Goal: Communication & Community: Answer question/provide support

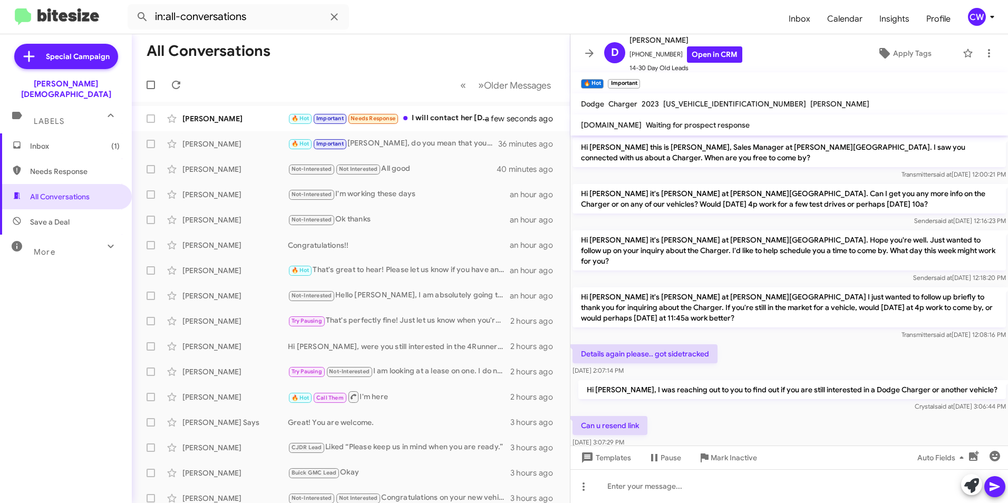
scroll to position [264, 0]
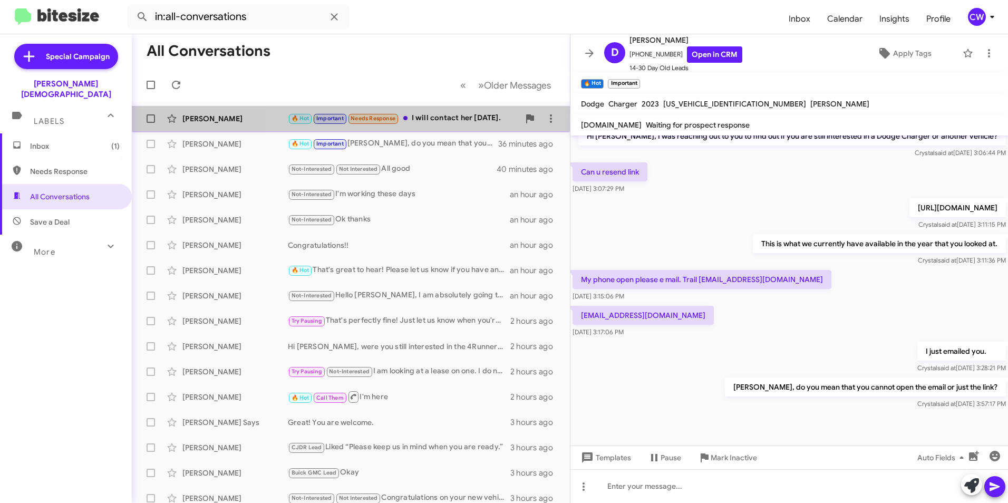
click at [444, 118] on font "I will contact her [DATE]." at bounding box center [456, 117] width 89 height 9
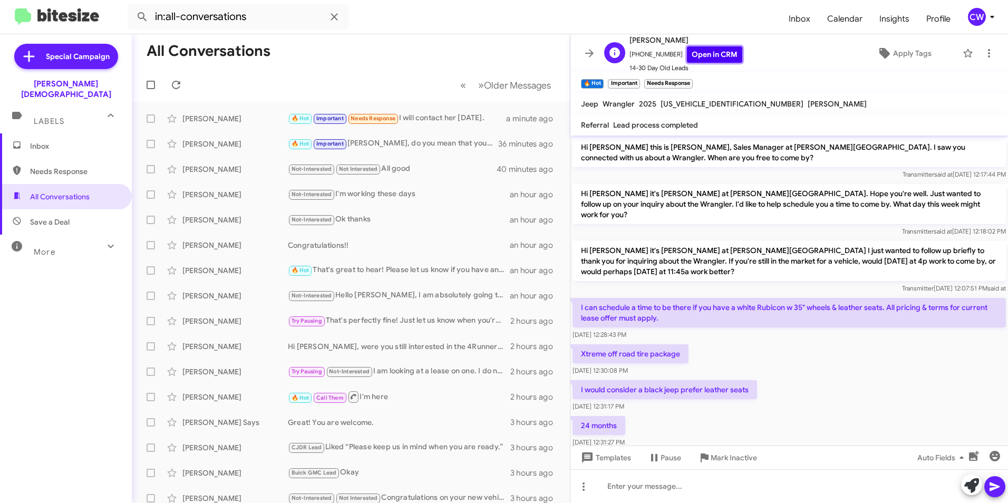
click at [707, 52] on link "Open in CRM" at bounding box center [714, 54] width 55 height 16
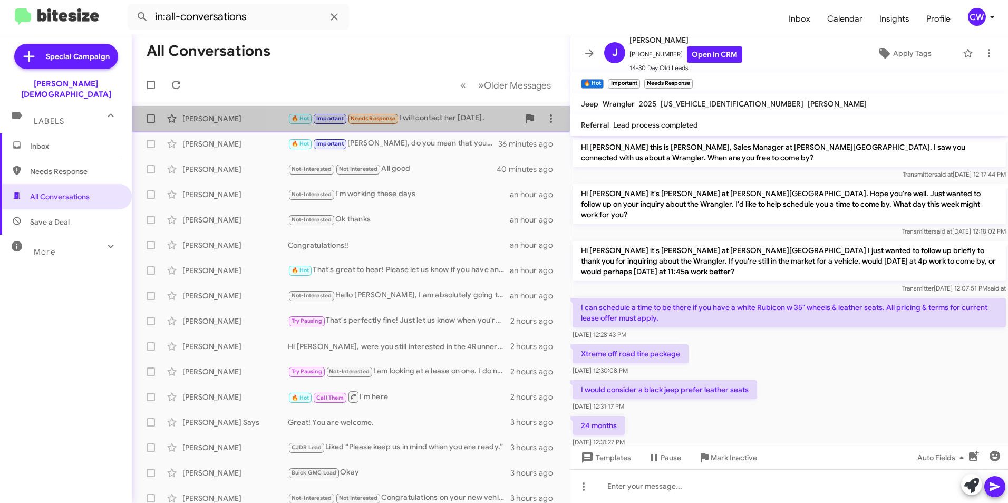
click at [428, 115] on font "I will contact her [DATE]." at bounding box center [441, 117] width 85 height 9
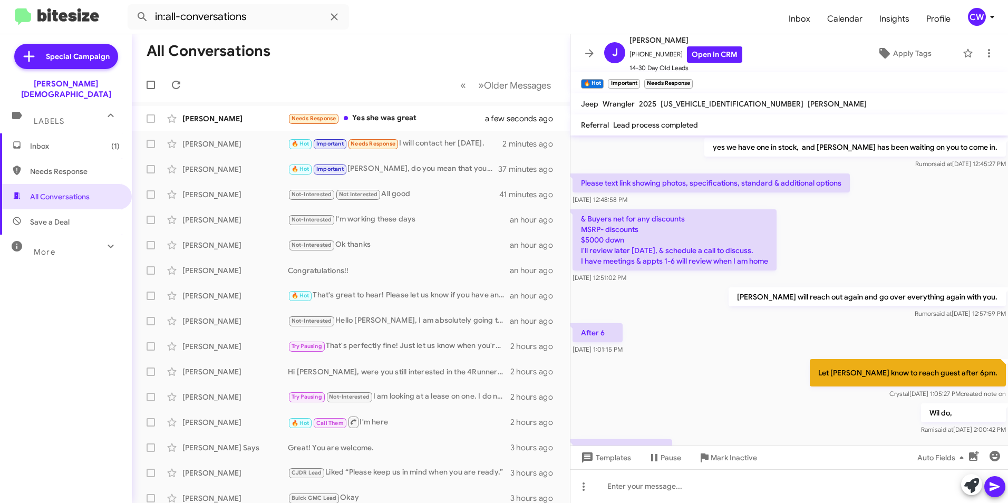
scroll to position [370, 0]
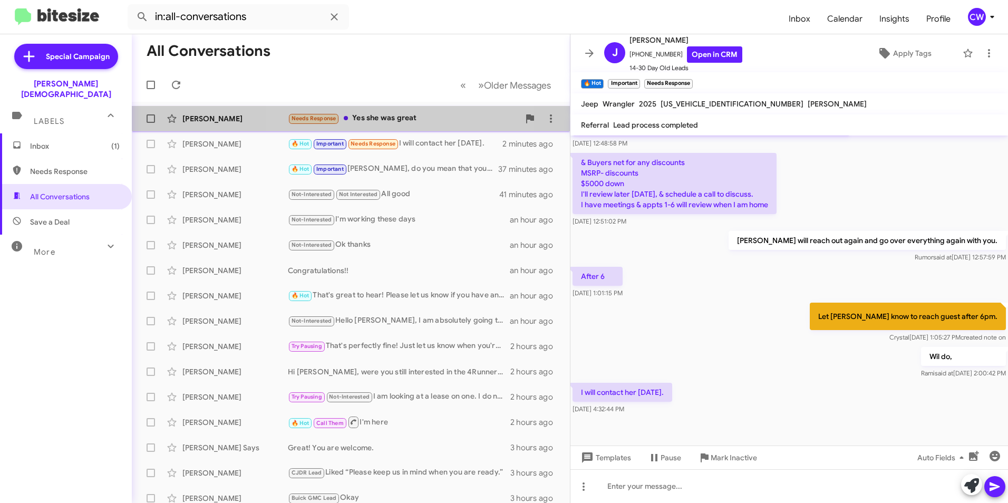
click at [390, 113] on font "Yes she was great" at bounding box center [384, 117] width 64 height 9
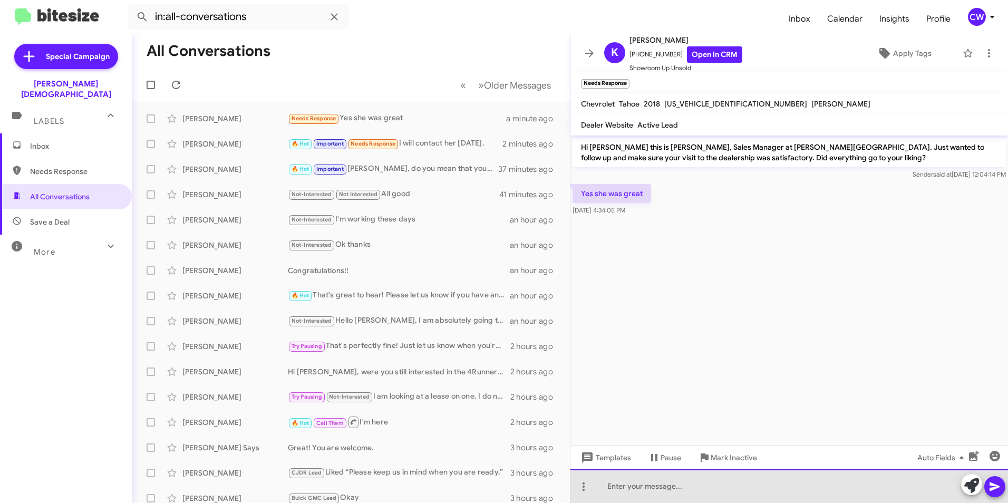
click at [713, 492] on div at bounding box center [788, 486] width 437 height 34
click at [820, 482] on div "Wonderful to hear!! Please let us know if you need anything" at bounding box center [788, 486] width 437 height 34
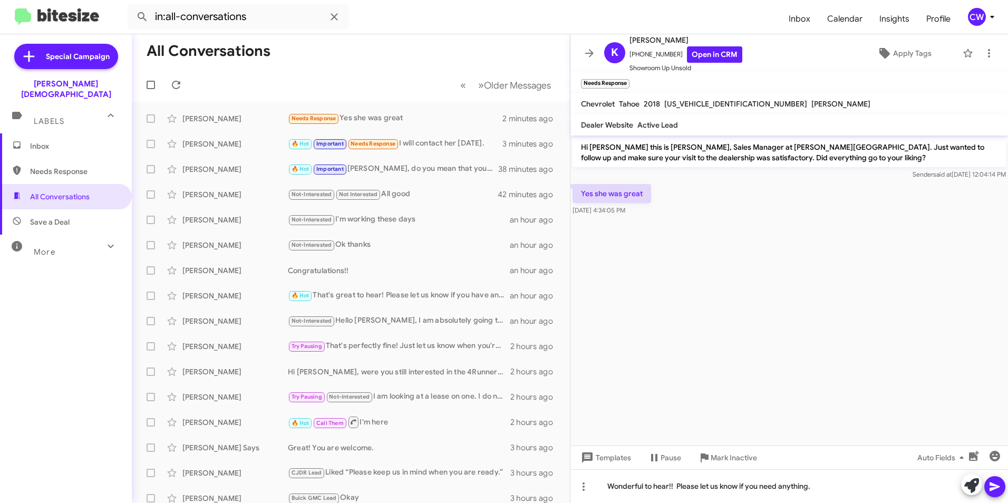
click at [987, 484] on button at bounding box center [994, 486] width 21 height 21
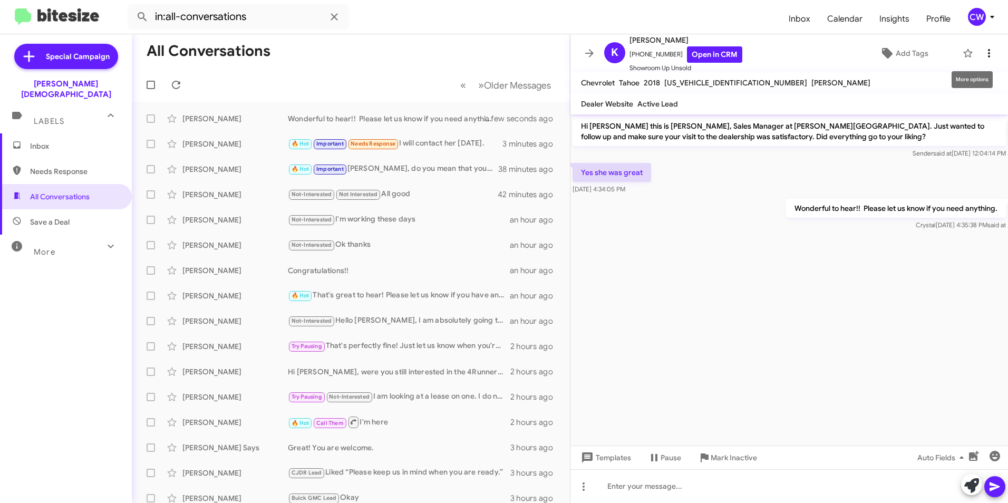
click at [988, 54] on icon at bounding box center [989, 53] width 2 height 8
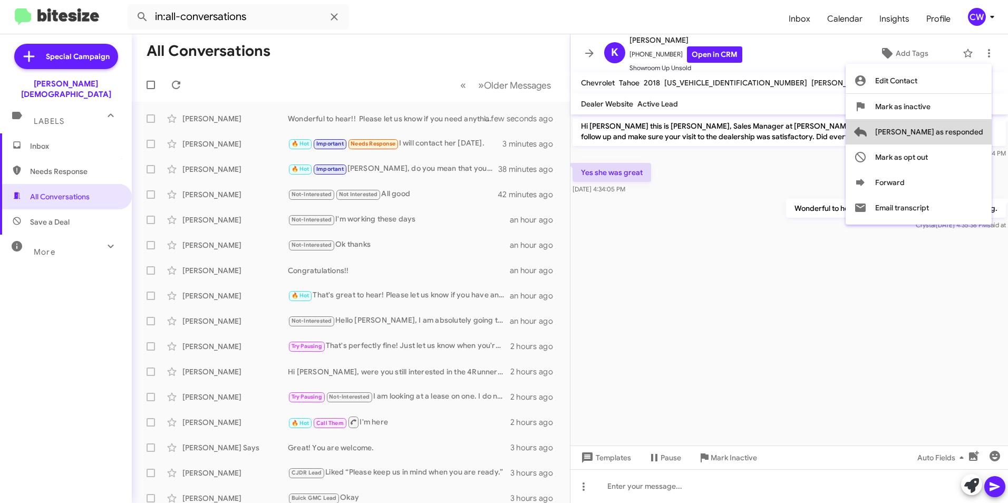
click at [972, 136] on span "[PERSON_NAME] as responded" at bounding box center [929, 131] width 108 height 25
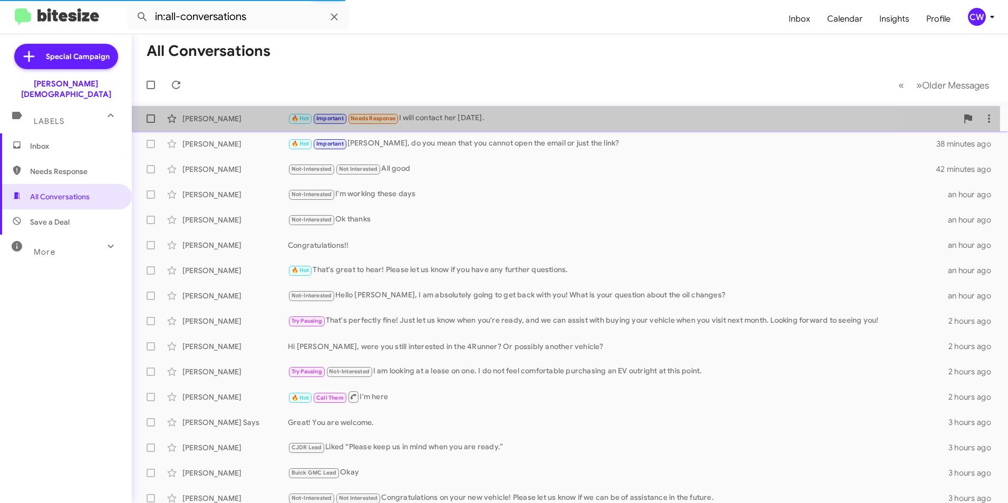
click at [412, 144] on mat-action-list "[PERSON_NAME] 🔥 Hot Important Needs Response I will contact her [DATE]. 3 minut…" at bounding box center [570, 344] width 876 height 485
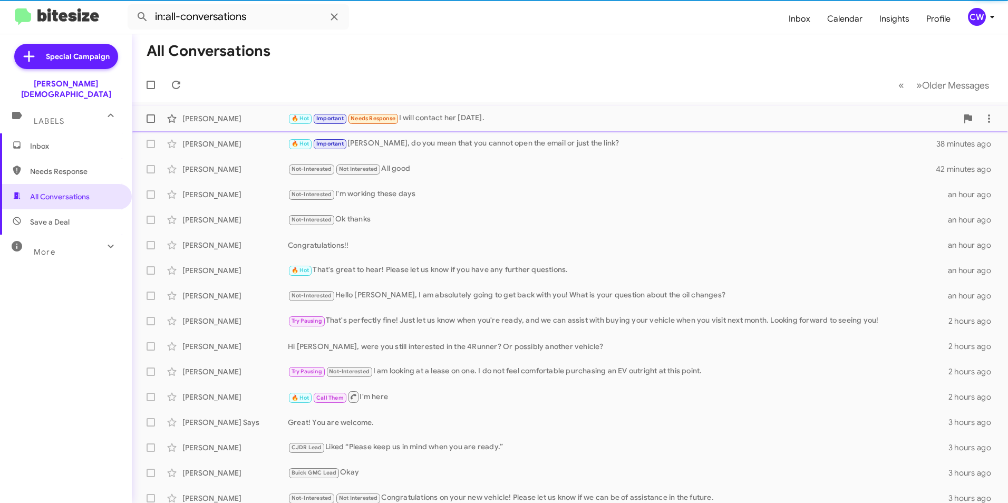
click at [448, 120] on font "I will contact her [DATE]." at bounding box center [441, 117] width 85 height 9
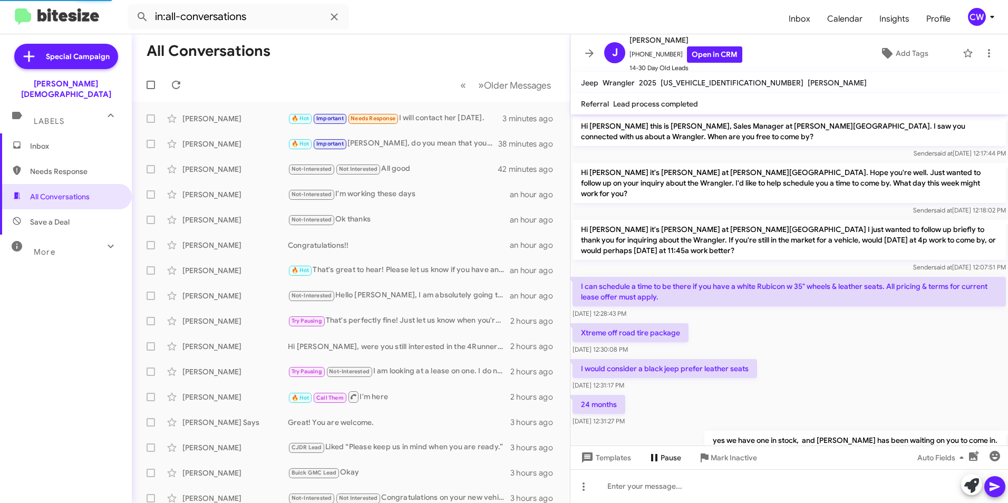
scroll to position [349, 0]
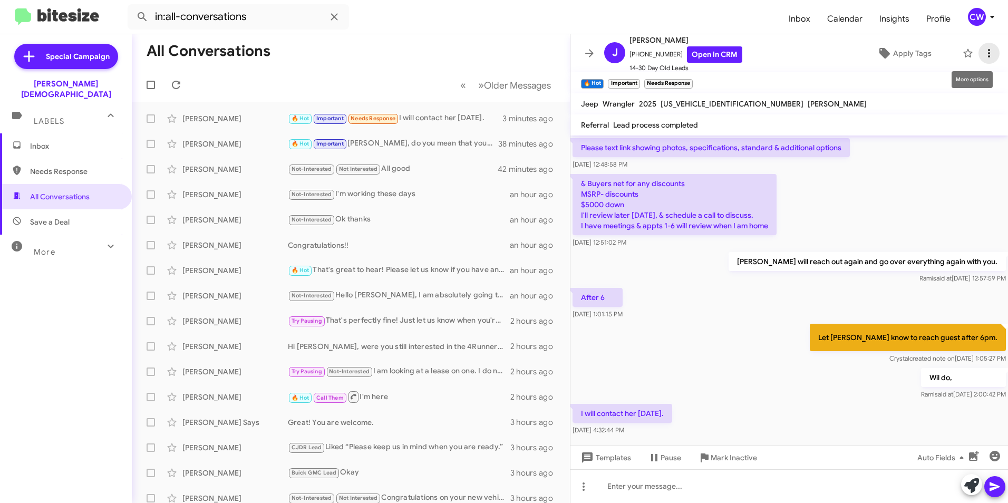
click at [982, 52] on icon at bounding box center [988, 53] width 13 height 13
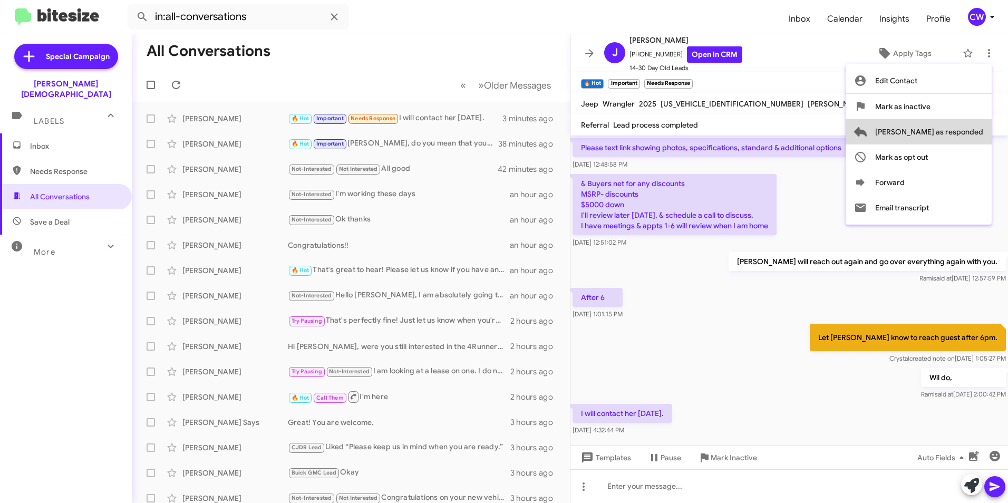
click at [973, 129] on span "[PERSON_NAME] as responded" at bounding box center [929, 131] width 108 height 25
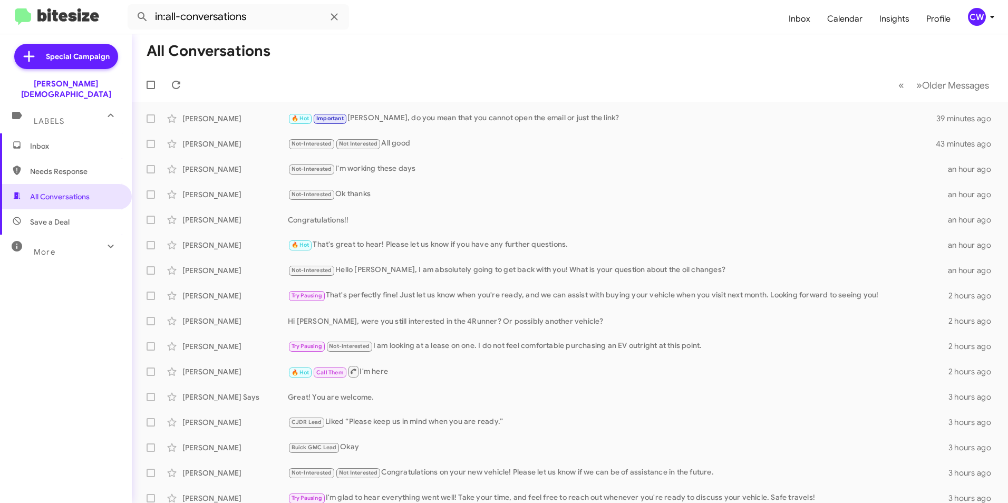
click at [79, 166] on span "Needs Response" at bounding box center [75, 171] width 90 height 11
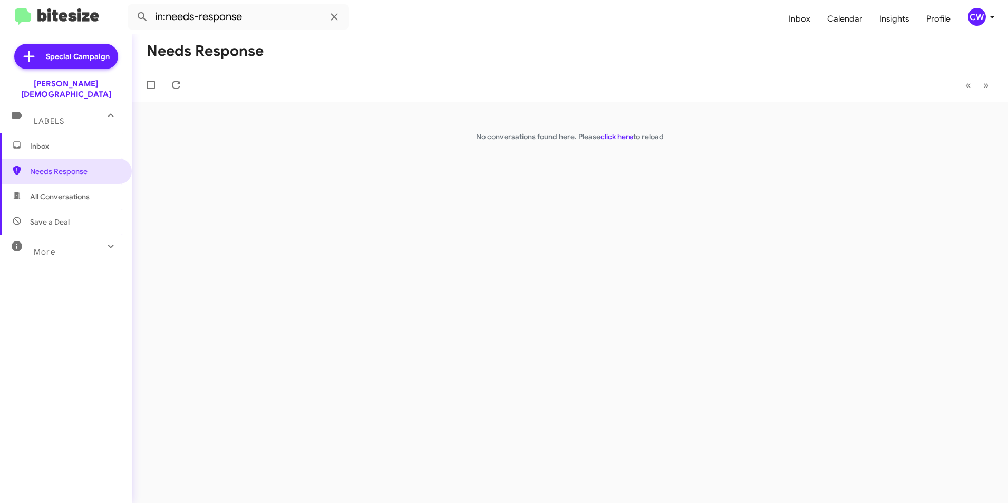
click at [84, 191] on span "All Conversations" at bounding box center [60, 196] width 60 height 11
type input "in:all-conversations"
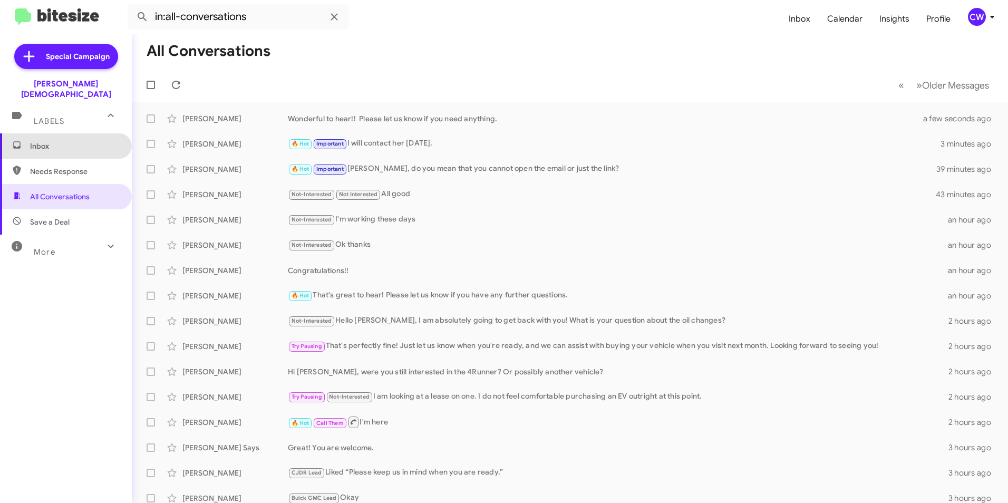
click at [81, 141] on span "Inbox" at bounding box center [75, 146] width 90 height 11
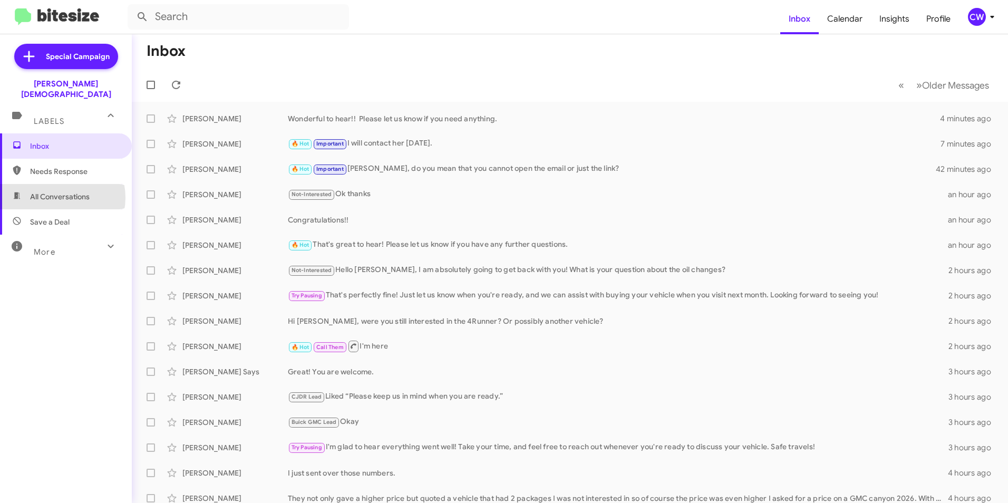
click at [56, 191] on span "All Conversations" at bounding box center [60, 196] width 60 height 11
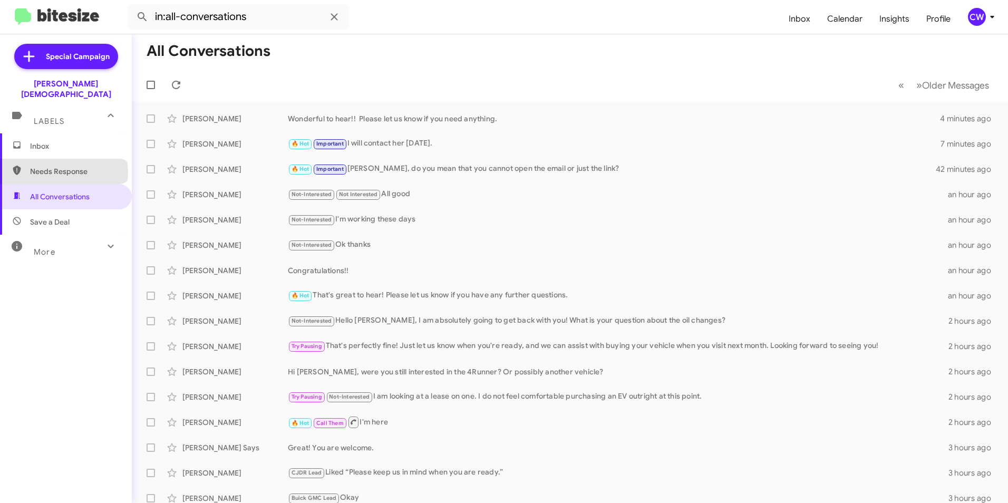
click at [63, 166] on span "Needs Response" at bounding box center [75, 171] width 90 height 11
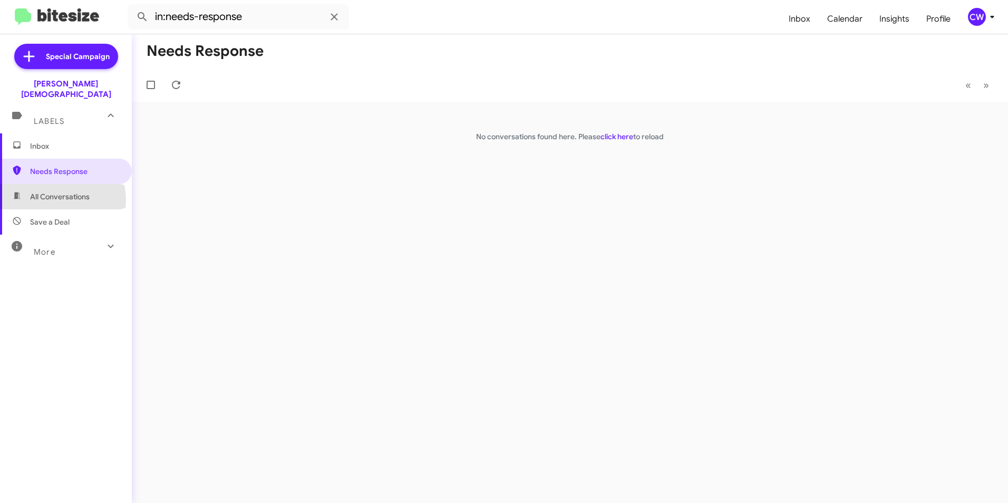
click at [58, 191] on span "All Conversations" at bounding box center [60, 196] width 60 height 11
type input "in:all-conversations"
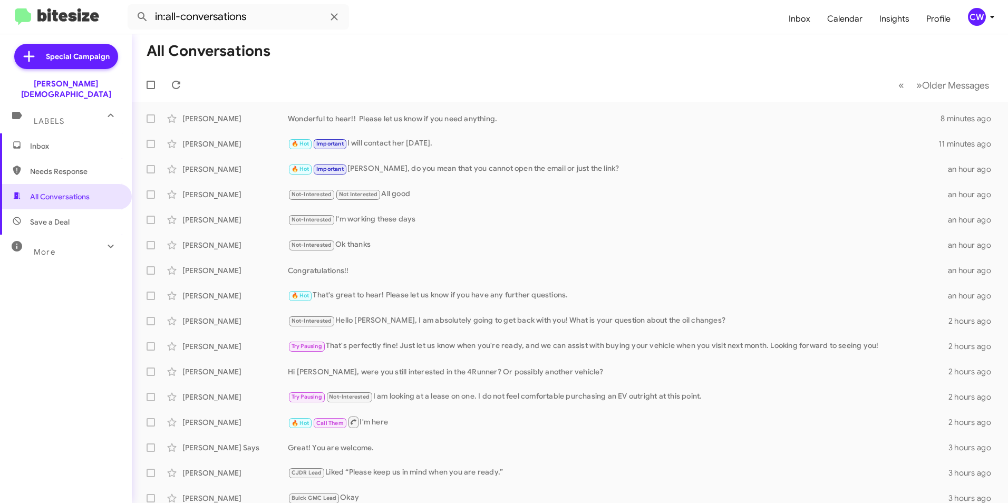
click at [51, 141] on span "Inbox" at bounding box center [75, 146] width 90 height 11
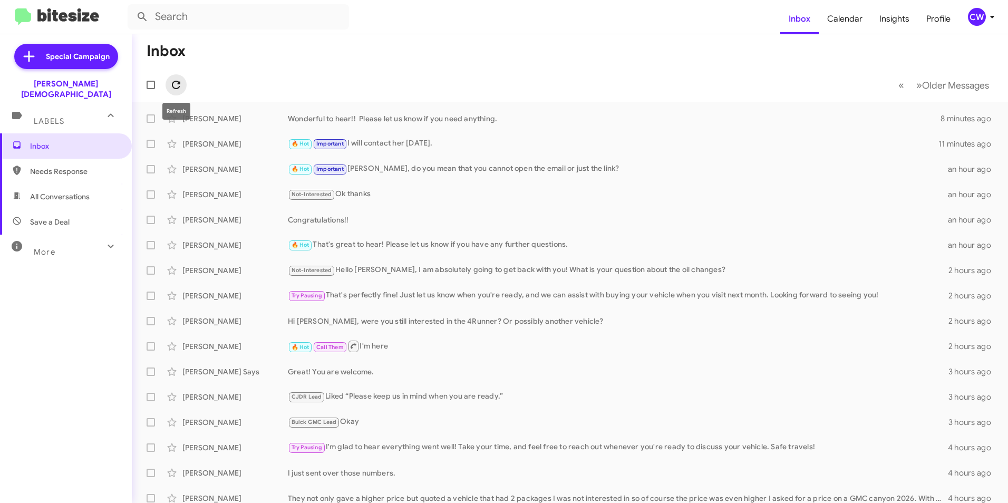
click at [173, 87] on icon at bounding box center [176, 85] width 8 height 8
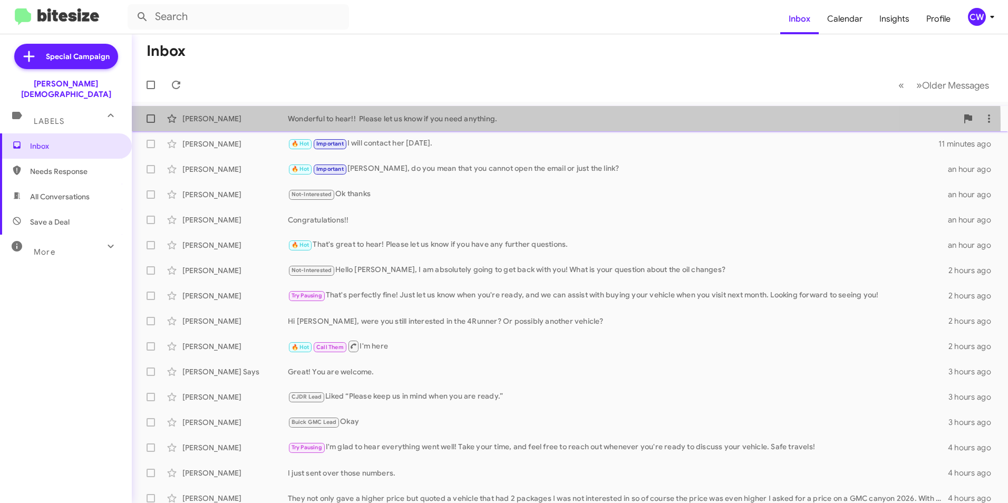
click at [481, 124] on div "[PERSON_NAME] Wonderful to hear!! Please let us know if you need anything. 8 mi…" at bounding box center [569, 118] width 859 height 21
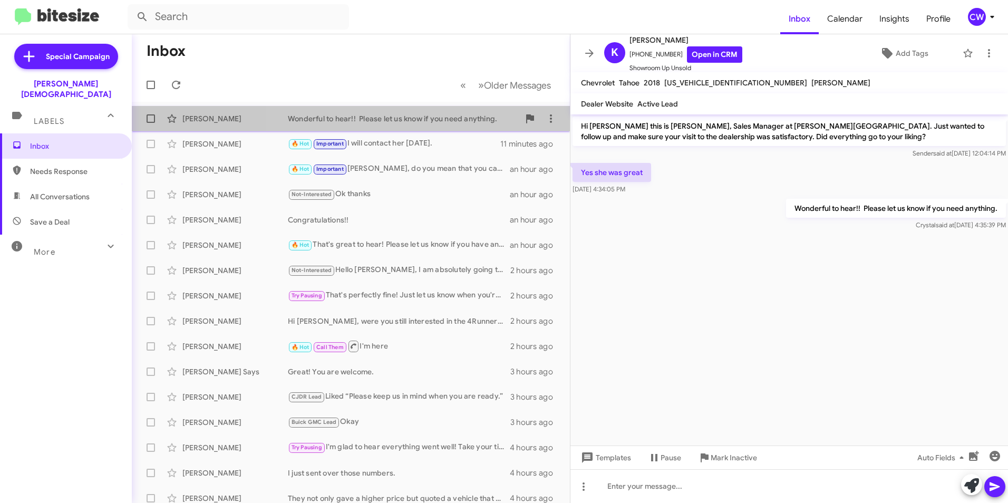
click at [461, 125] on div "[PERSON_NAME] Wonderful to hear!! Please let us know if you need anything. 8 mi…" at bounding box center [350, 118] width 421 height 21
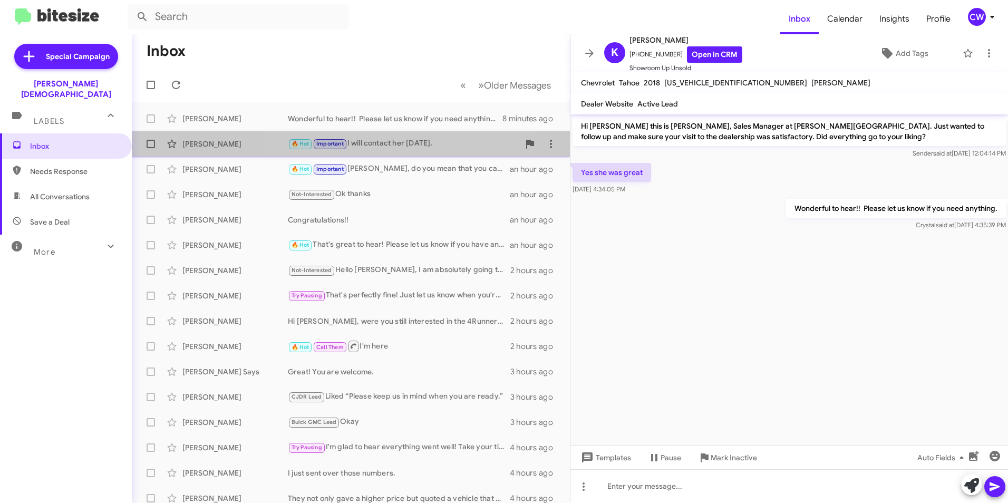
click at [391, 140] on font "I will contact her [DATE]." at bounding box center [389, 142] width 85 height 9
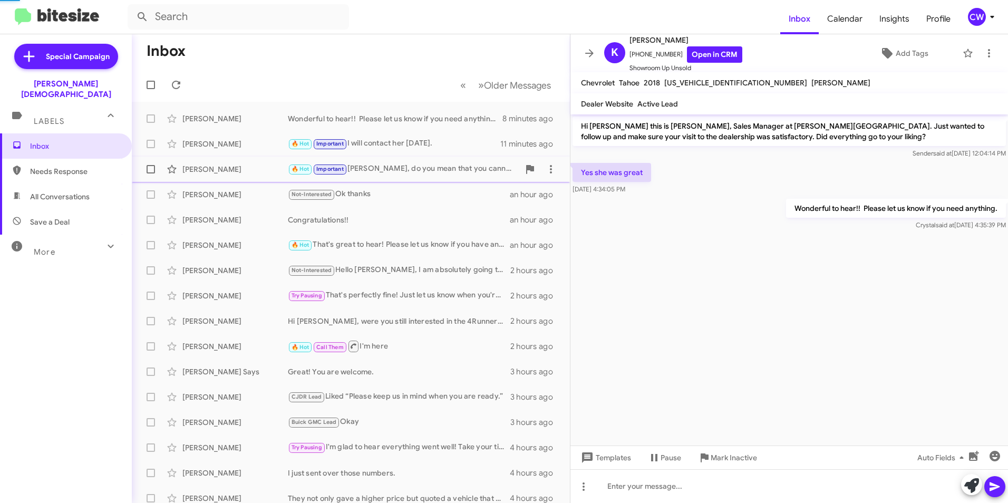
scroll to position [349, 0]
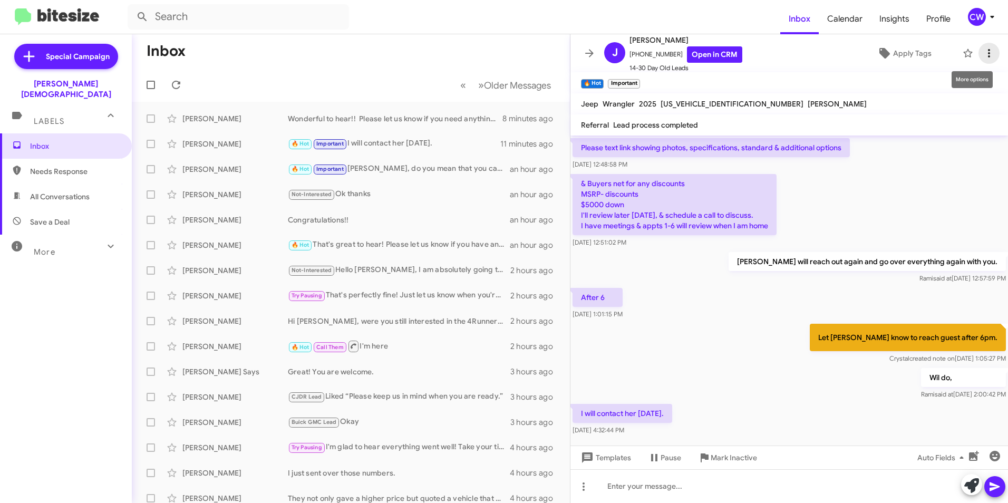
click at [988, 56] on icon at bounding box center [989, 53] width 2 height 8
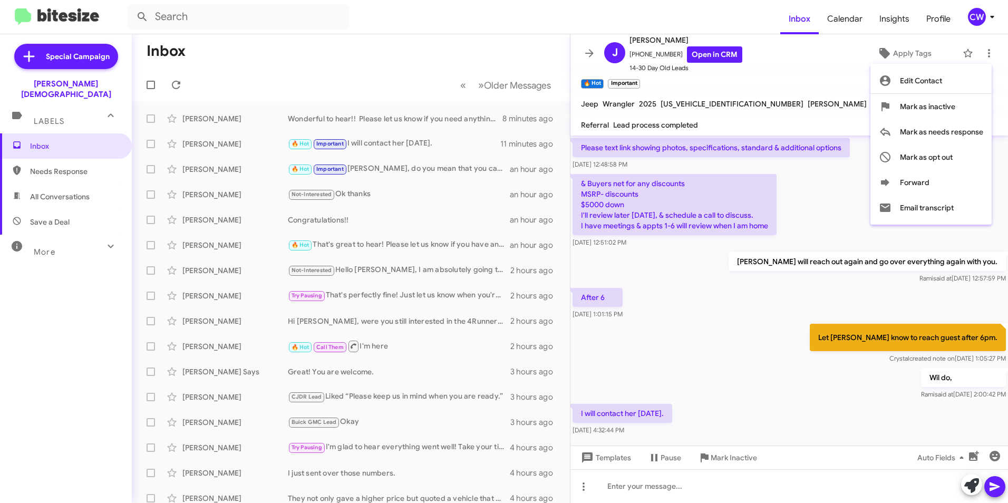
click at [615, 12] on div at bounding box center [504, 251] width 1008 height 503
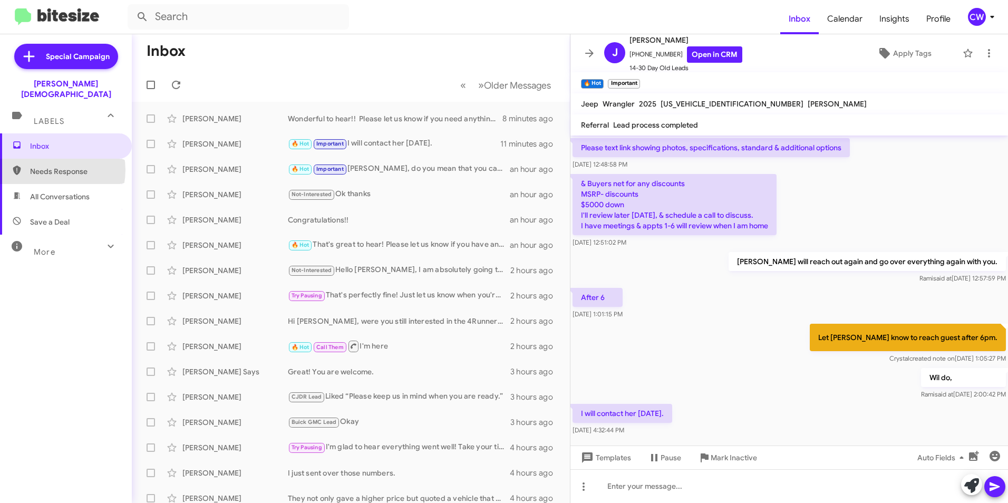
click at [48, 166] on span "Needs Response" at bounding box center [75, 171] width 90 height 11
type input "in:needs-response"
